Goal: Navigation & Orientation: Find specific page/section

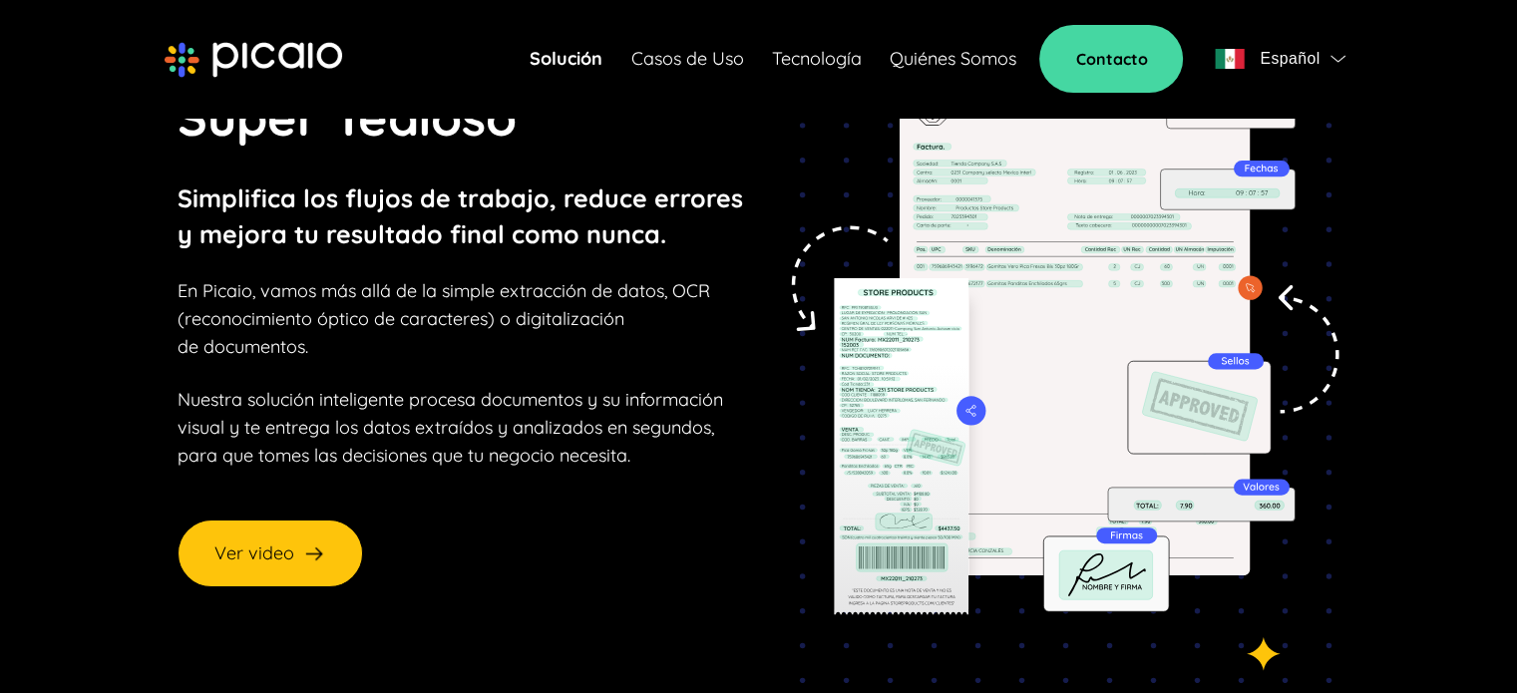
scroll to position [199, 0]
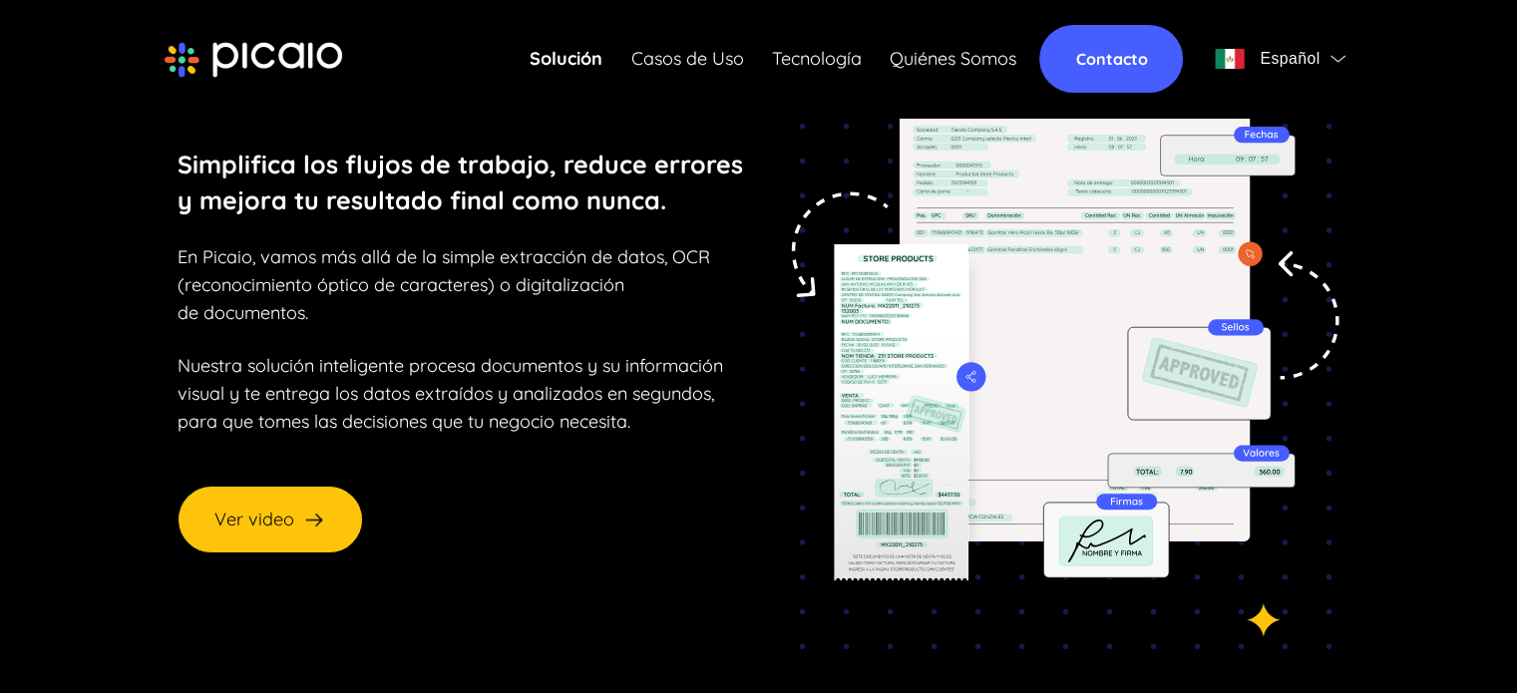
click at [1121, 58] on link "Contacto" at bounding box center [1111, 59] width 144 height 68
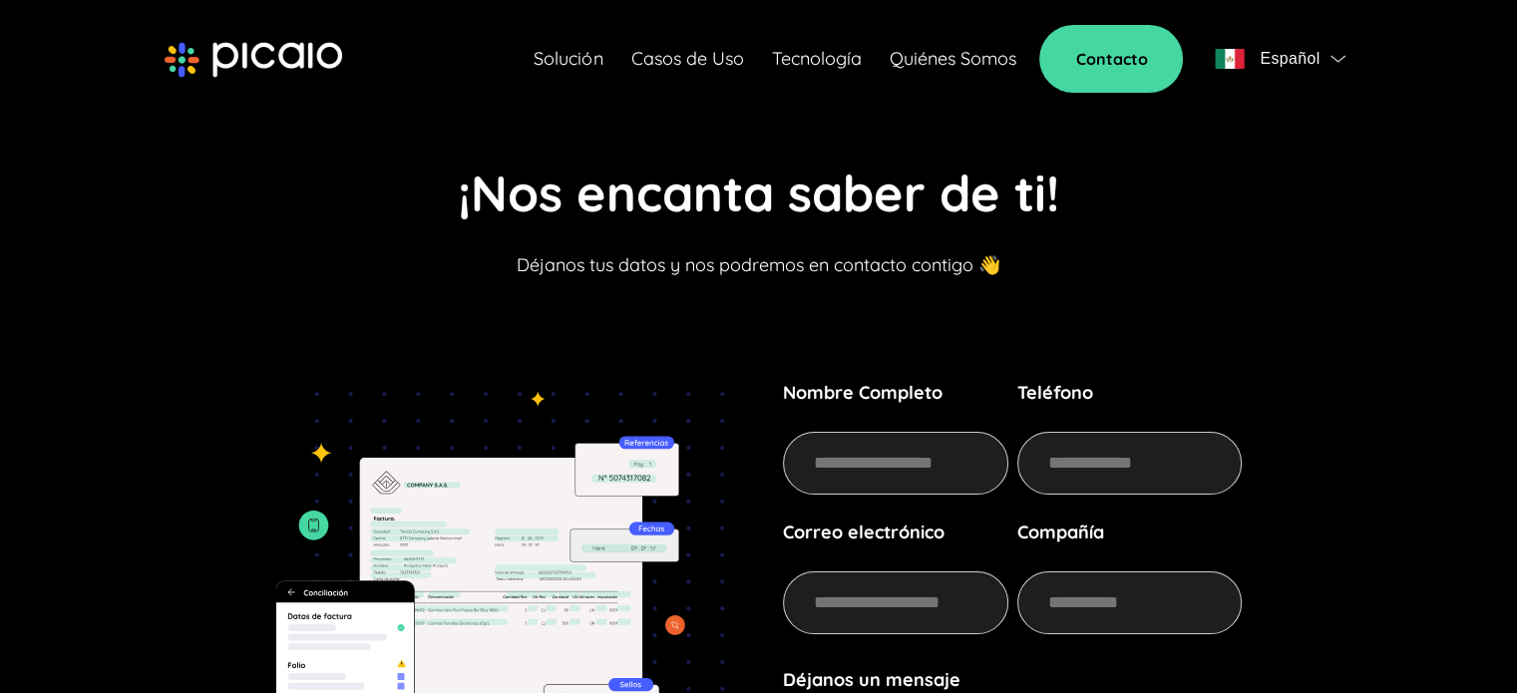
click at [923, 60] on link "Quiénes Somos" at bounding box center [951, 59] width 127 height 28
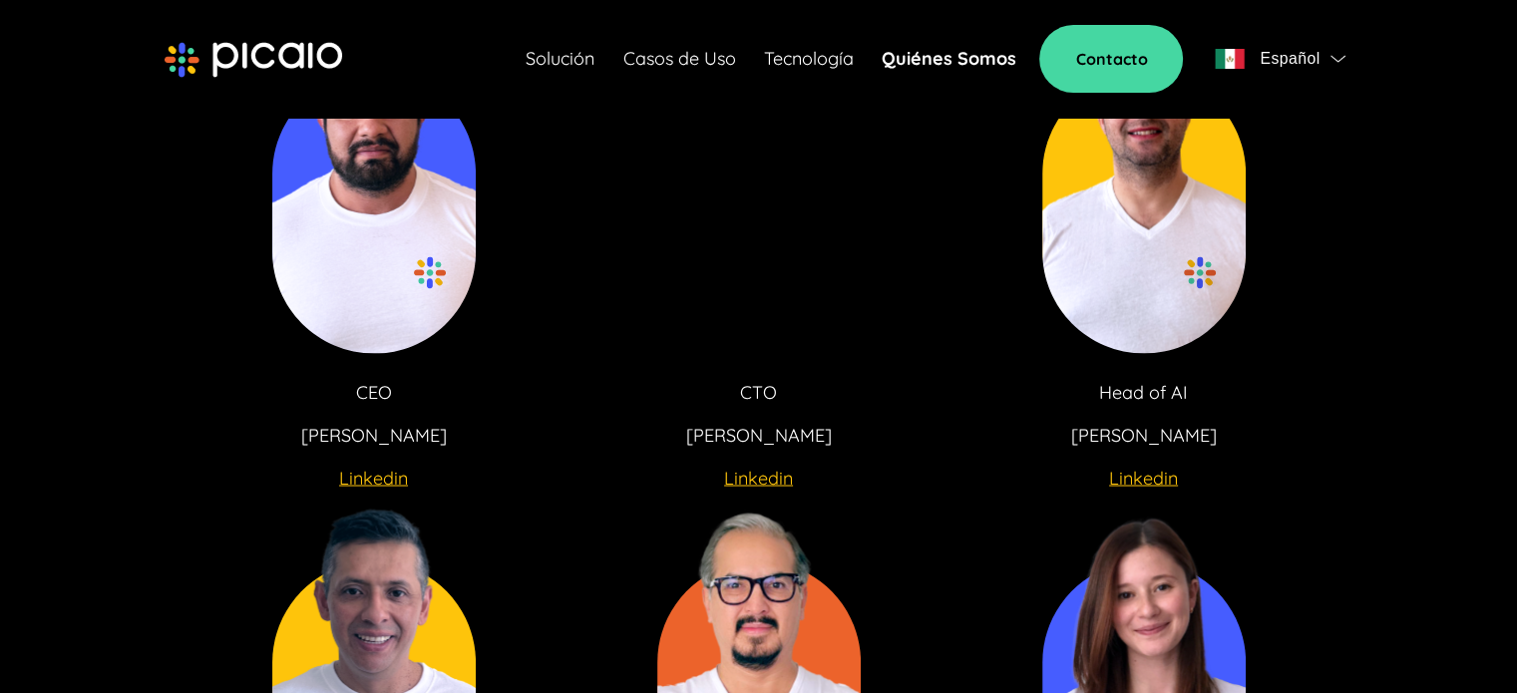
scroll to position [3774, 0]
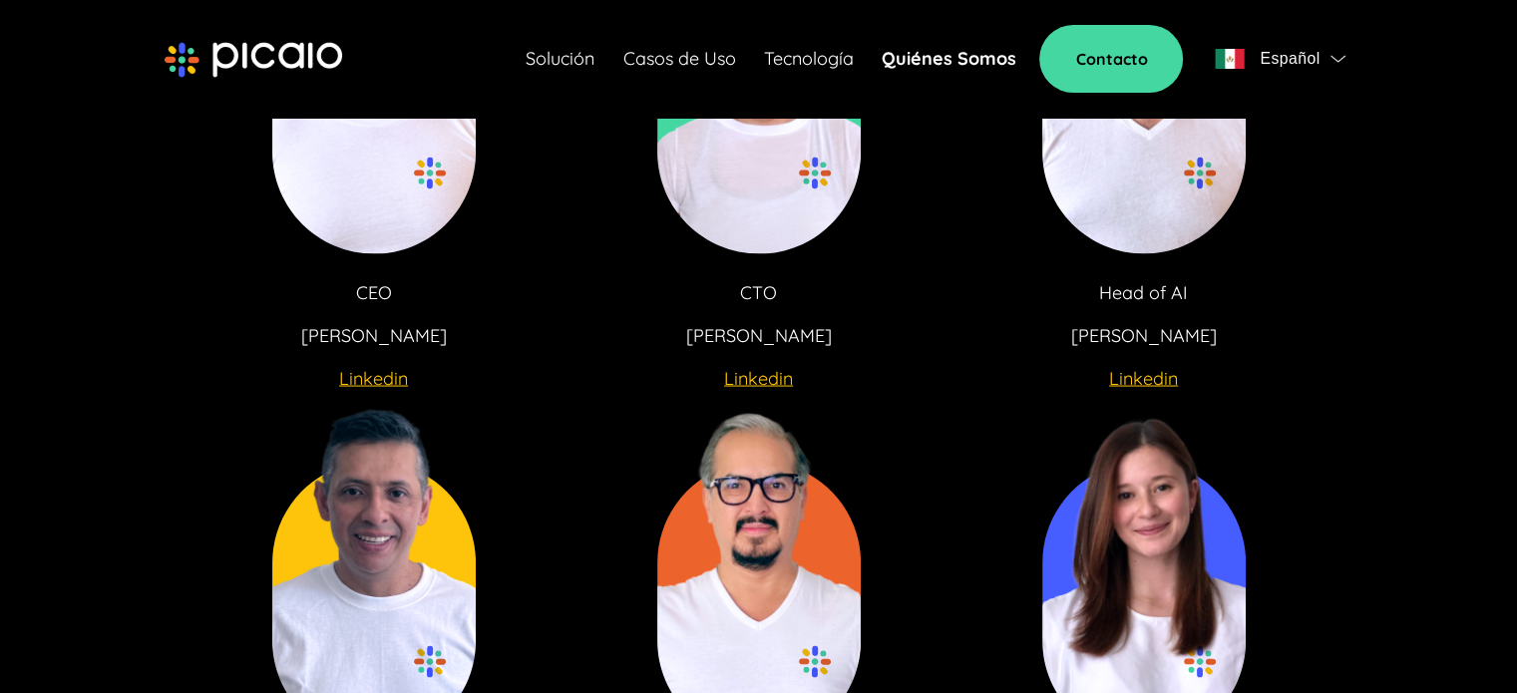
click at [766, 388] on u "Linkedin" at bounding box center [758, 377] width 69 height 23
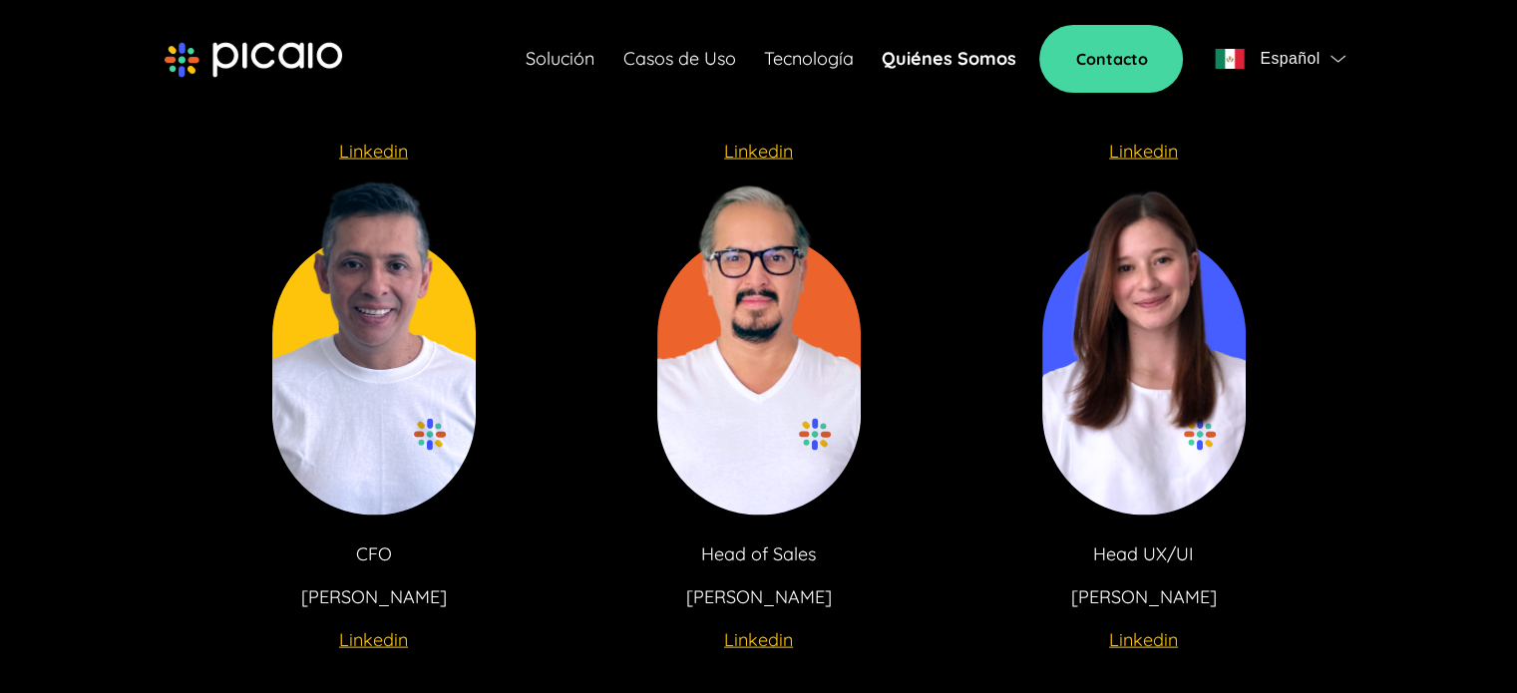
scroll to position [4073, 0]
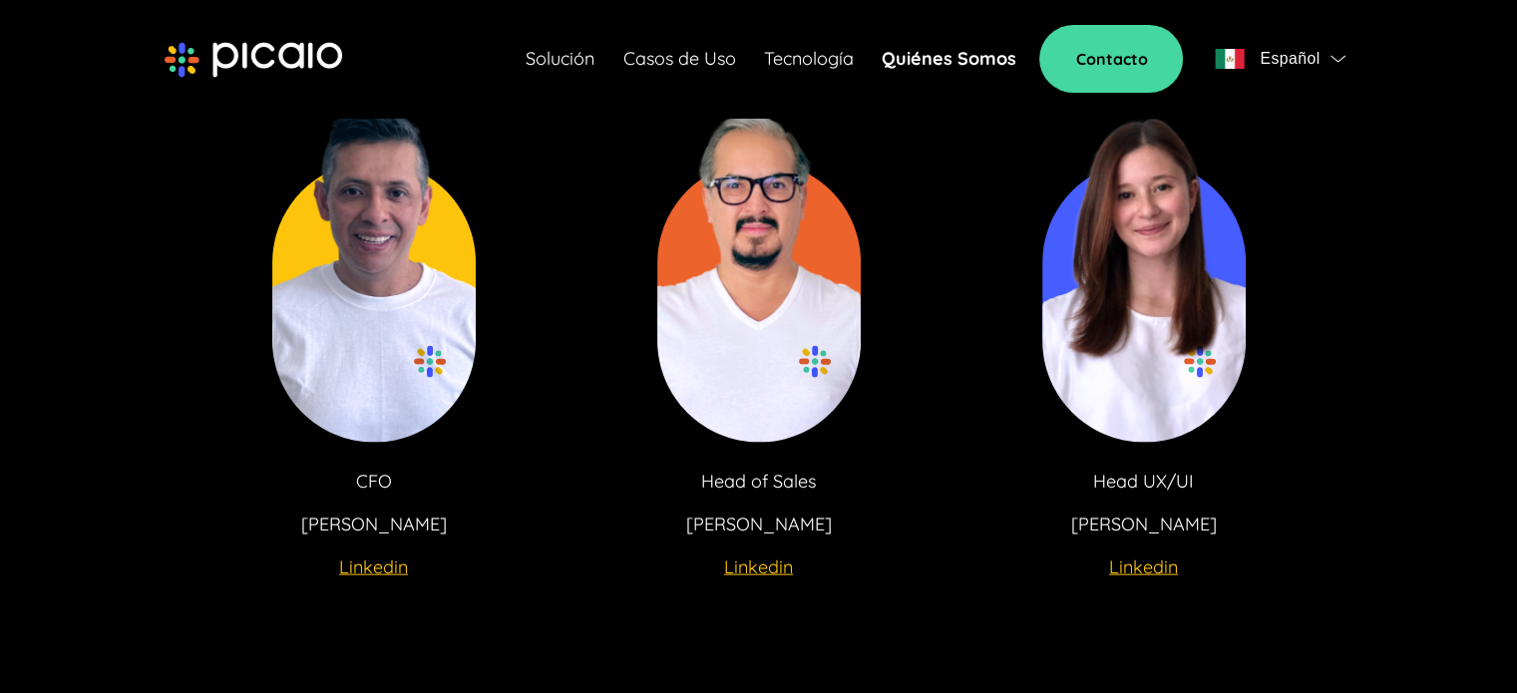
click at [383, 573] on u "Linkedin" at bounding box center [373, 566] width 69 height 23
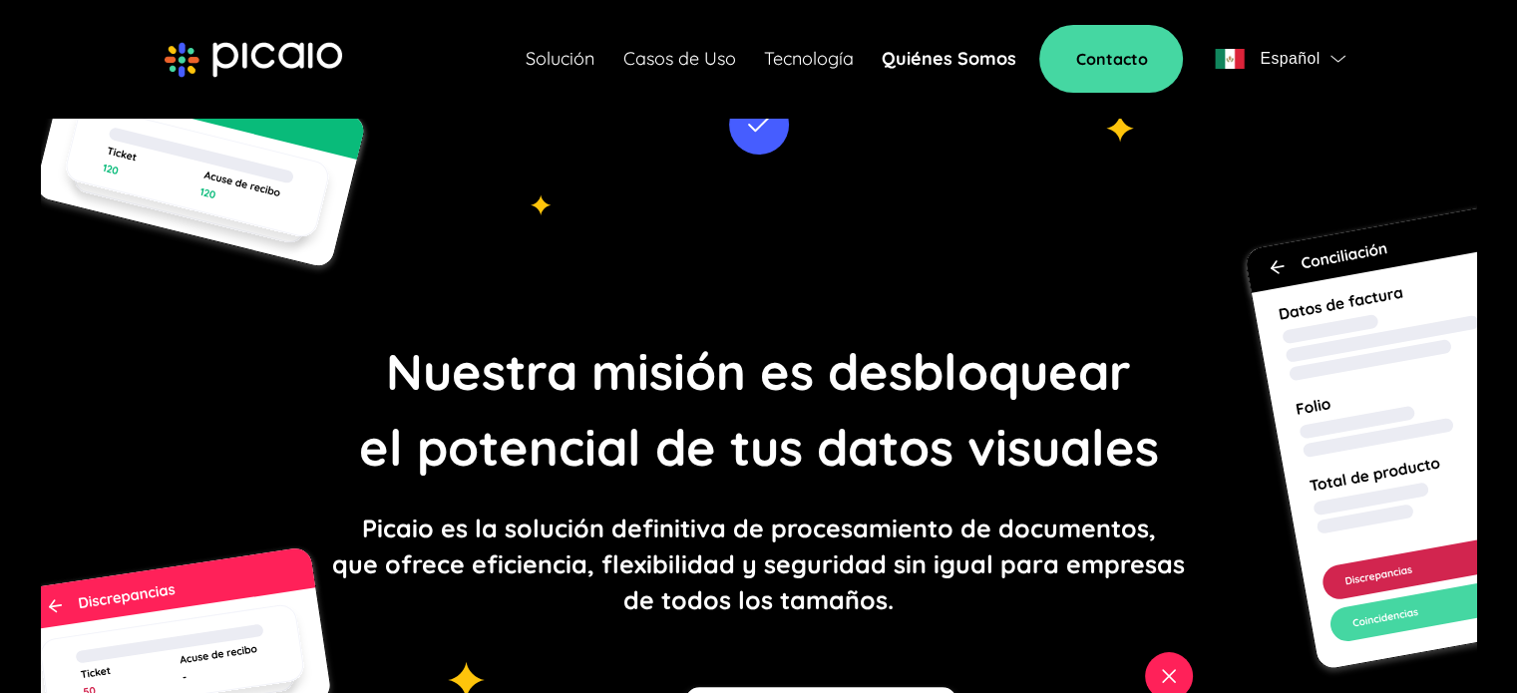
scroll to position [0, 0]
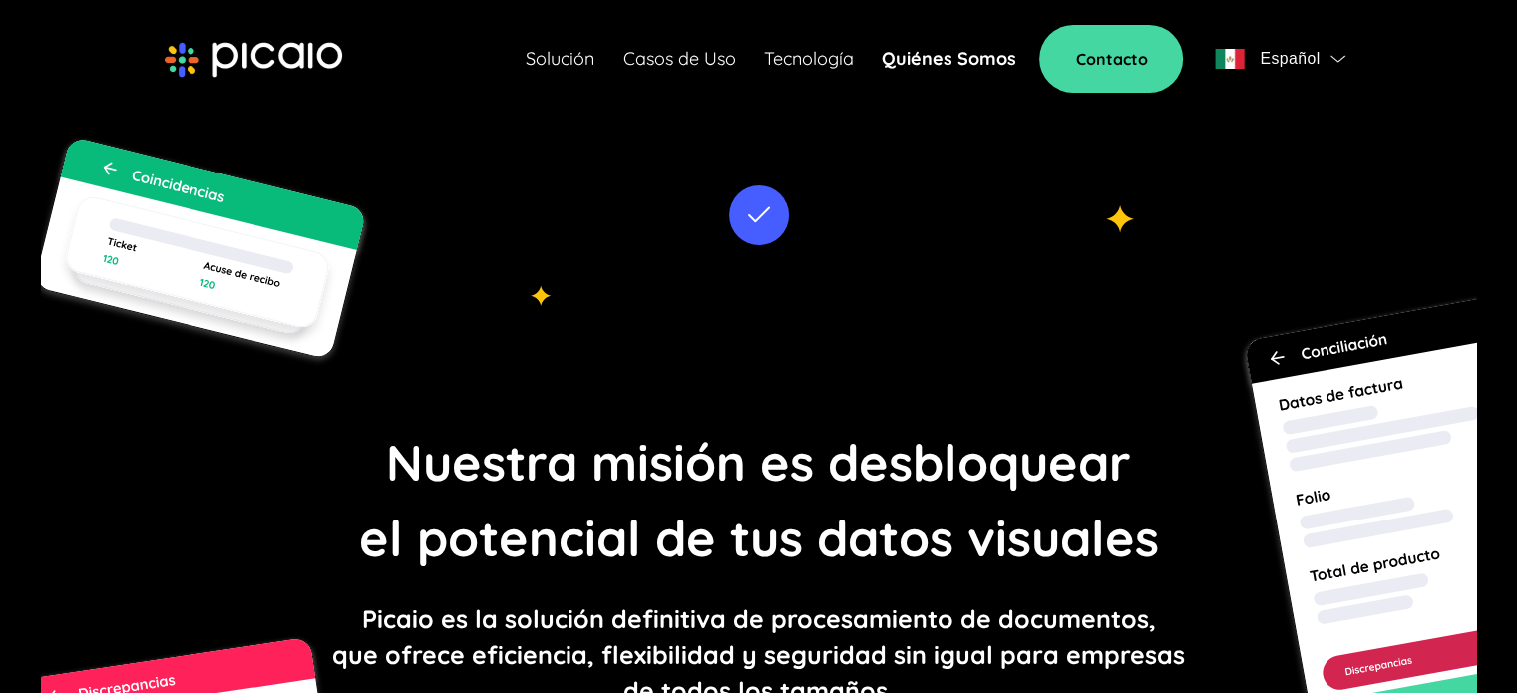
click at [1268, 50] on span "Español" at bounding box center [1289, 59] width 60 height 28
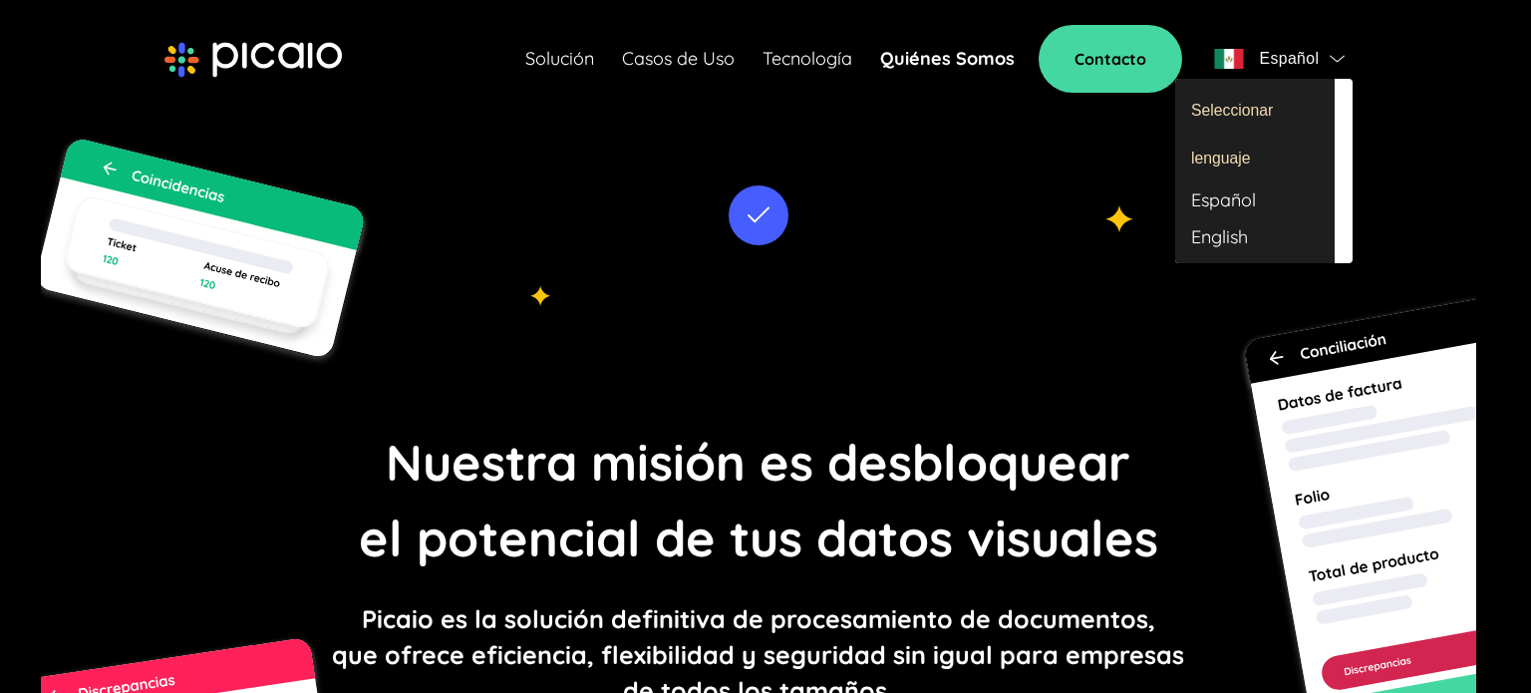
click at [1436, 107] on div at bounding box center [765, 346] width 1531 height 693
